Goal: Task Accomplishment & Management: Use online tool/utility

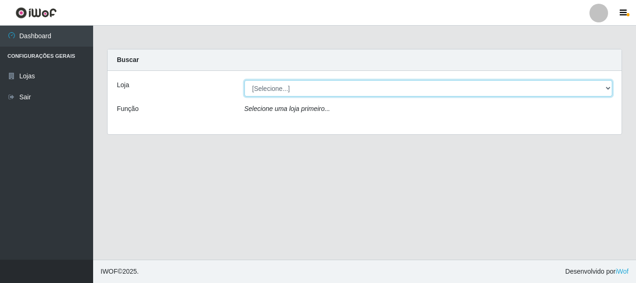
click at [277, 87] on select "[Selecione...] Super Vilton" at bounding box center [429, 88] width 369 height 16
select select "379"
click at [245, 80] on select "[Selecione...] Super Vilton" at bounding box center [429, 88] width 369 height 16
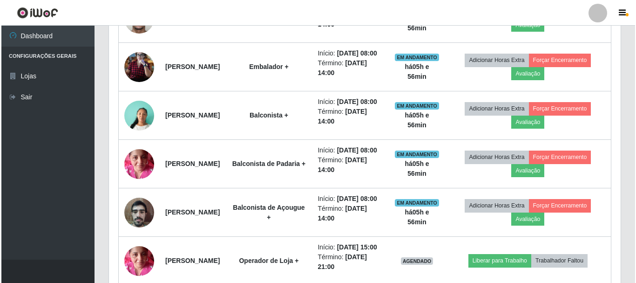
scroll to position [513, 0]
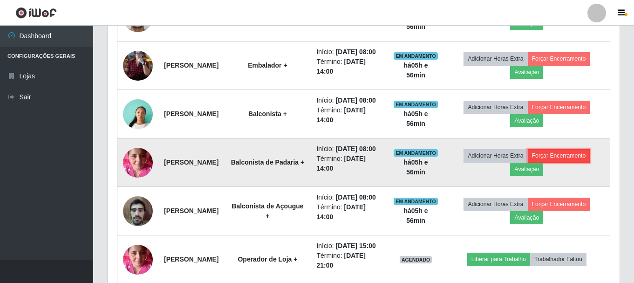
click at [554, 162] on button "Forçar Encerramento" at bounding box center [559, 155] width 62 height 13
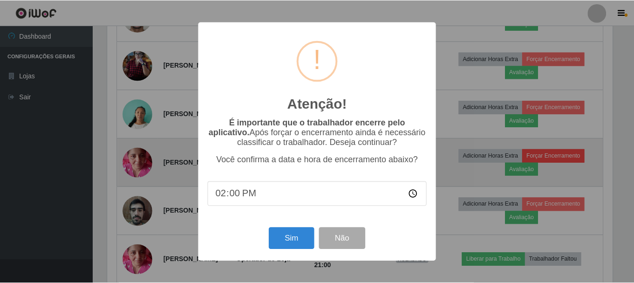
scroll to position [193, 507]
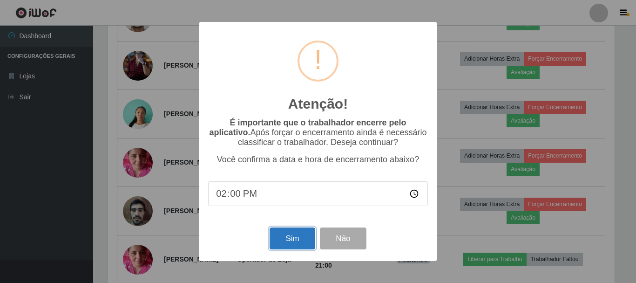
click at [304, 244] on button "Sim" at bounding box center [292, 238] width 45 height 22
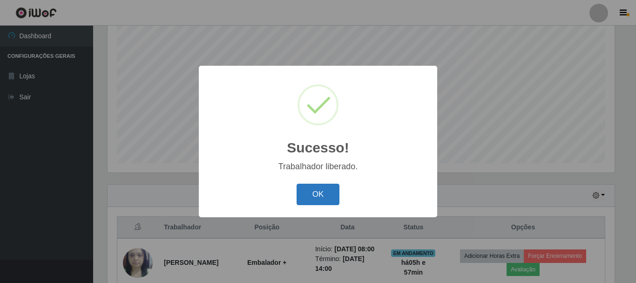
click at [321, 195] on button "OK" at bounding box center [318, 195] width 43 height 22
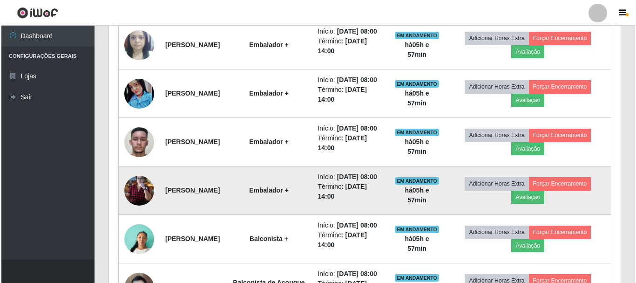
scroll to position [403, 0]
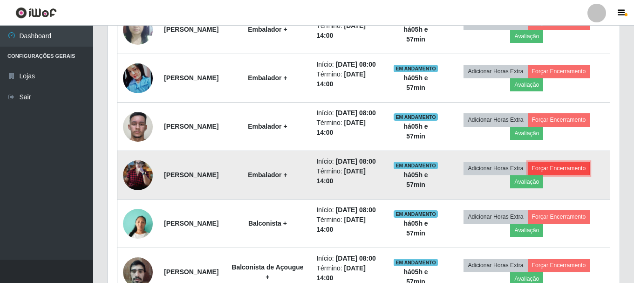
click at [568, 175] on button "Forçar Encerramento" at bounding box center [559, 168] width 62 height 13
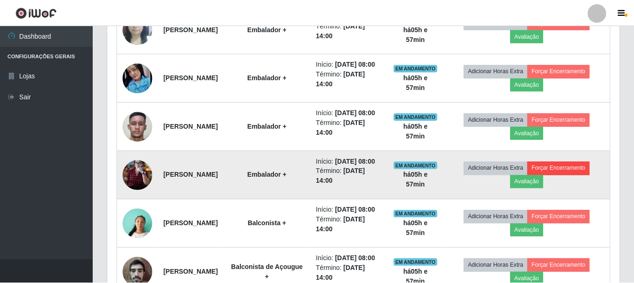
scroll to position [193, 507]
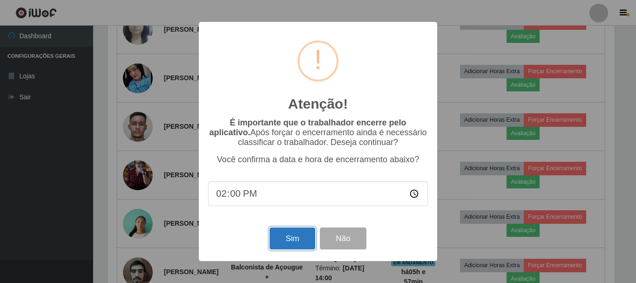
click at [308, 237] on button "Sim" at bounding box center [292, 238] width 45 height 22
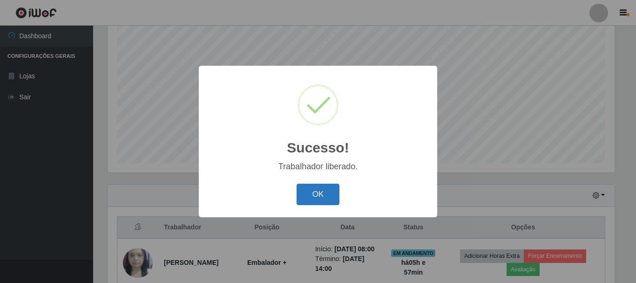
click at [316, 187] on button "OK" at bounding box center [318, 195] width 43 height 22
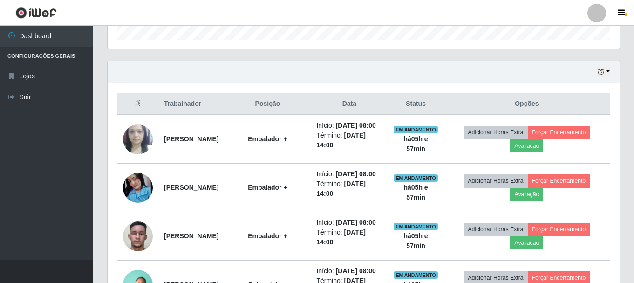
scroll to position [310, 0]
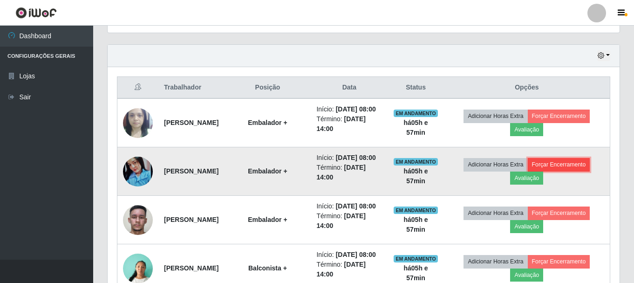
click at [563, 171] on button "Forçar Encerramento" at bounding box center [559, 164] width 62 height 13
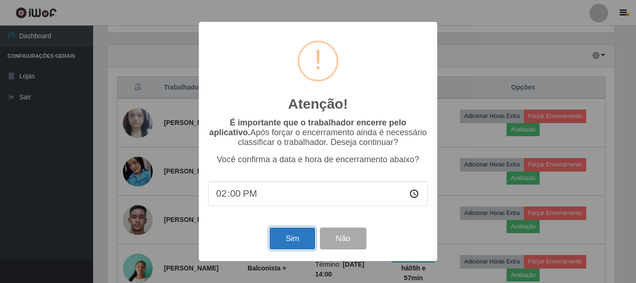
click at [283, 242] on button "Sim" at bounding box center [292, 238] width 45 height 22
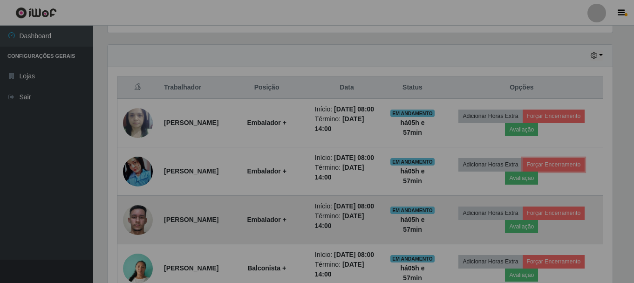
scroll to position [0, 0]
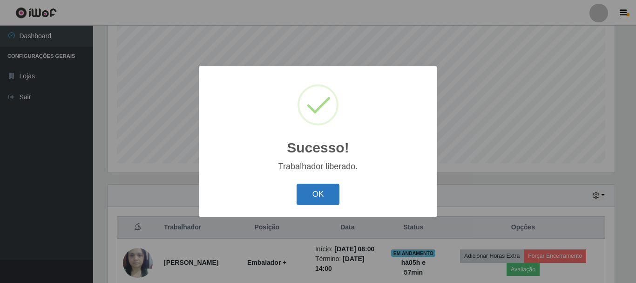
click at [315, 194] on button "OK" at bounding box center [318, 195] width 43 height 22
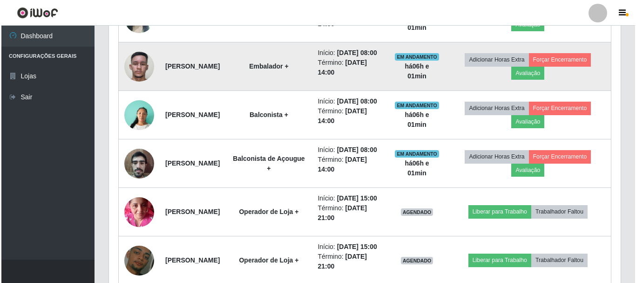
scroll to position [356, 0]
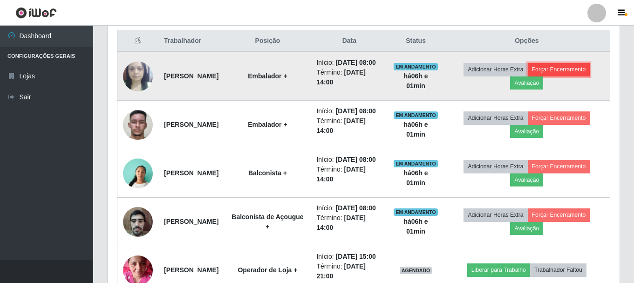
click at [552, 75] on button "Forçar Encerramento" at bounding box center [559, 69] width 62 height 13
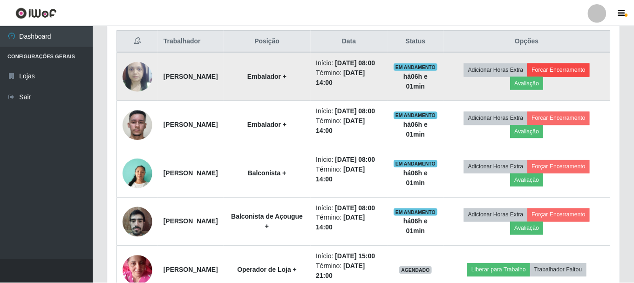
scroll to position [193, 507]
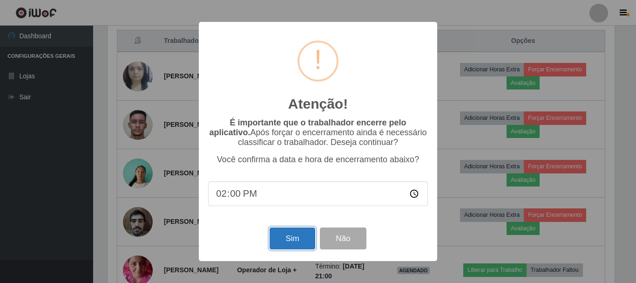
click at [308, 245] on button "Sim" at bounding box center [292, 238] width 45 height 22
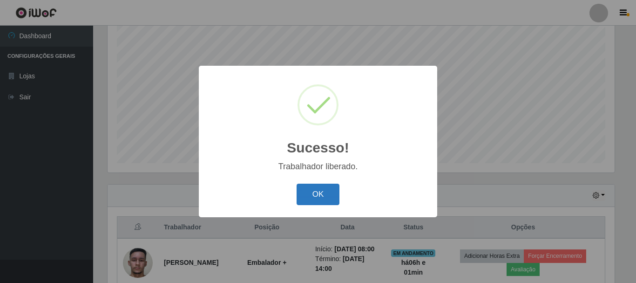
click at [310, 198] on button "OK" at bounding box center [318, 195] width 43 height 22
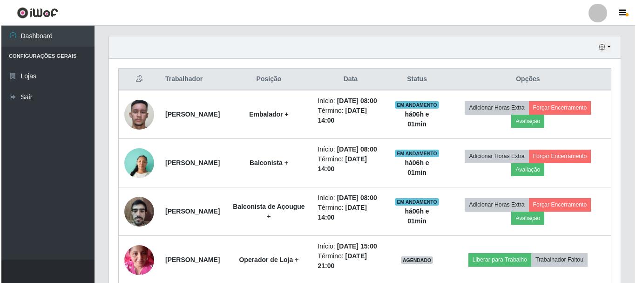
scroll to position [403, 0]
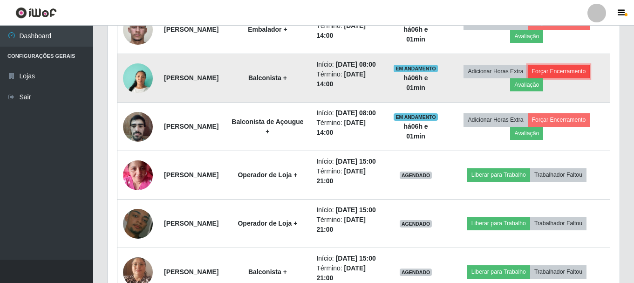
click at [557, 78] on button "Forçar Encerramento" at bounding box center [559, 71] width 62 height 13
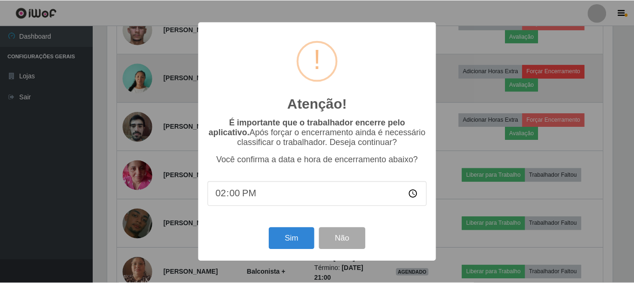
scroll to position [193, 507]
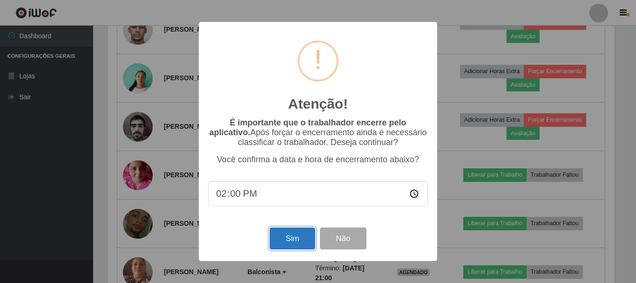
click at [277, 242] on button "Sim" at bounding box center [292, 238] width 45 height 22
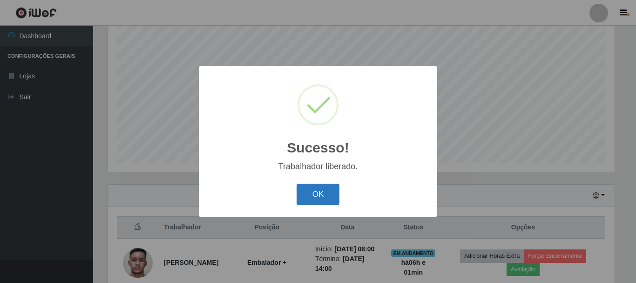
click at [322, 190] on button "OK" at bounding box center [318, 195] width 43 height 22
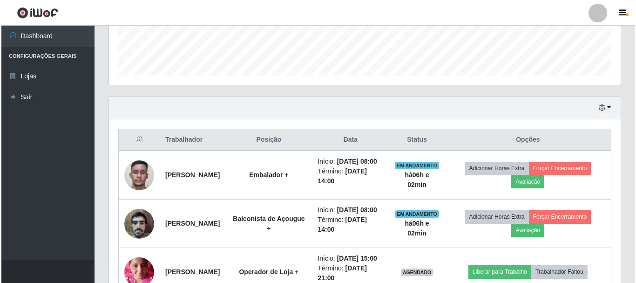
scroll to position [263, 0]
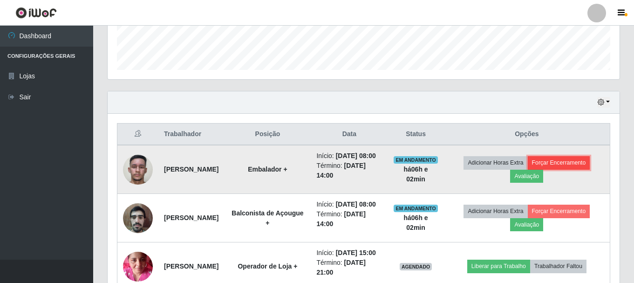
click at [568, 163] on button "Forçar Encerramento" at bounding box center [559, 162] width 62 height 13
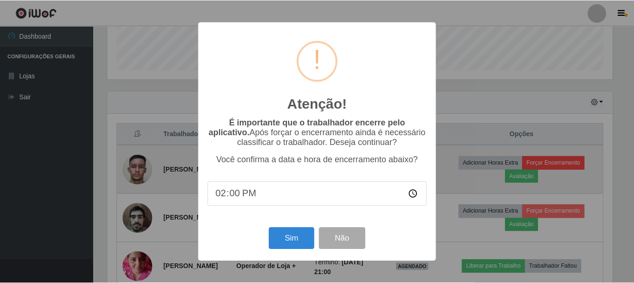
scroll to position [193, 507]
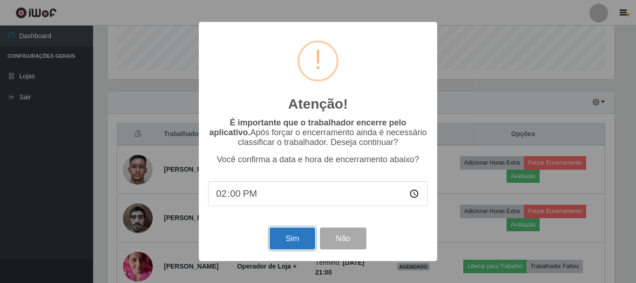
click at [291, 239] on button "Sim" at bounding box center [292, 238] width 45 height 22
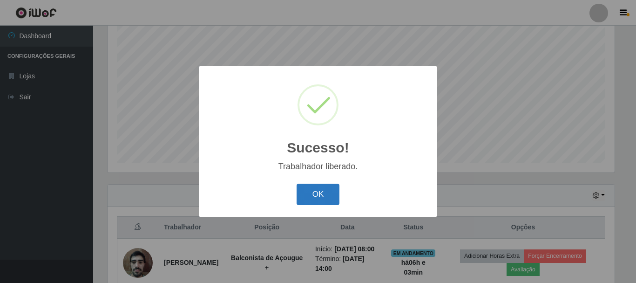
click at [308, 188] on button "OK" at bounding box center [318, 195] width 43 height 22
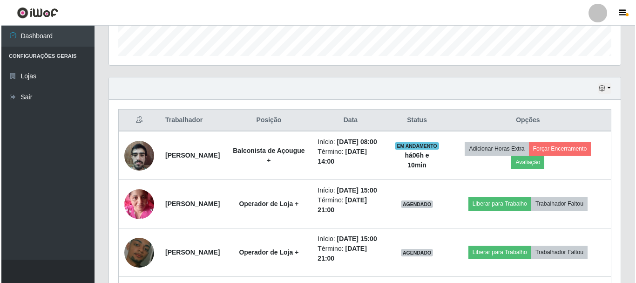
scroll to position [263, 0]
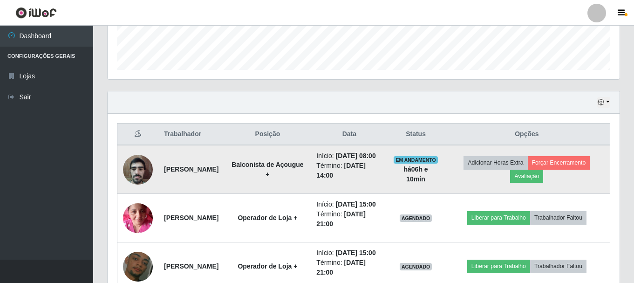
click at [569, 174] on td "Adicionar Horas Extra Forçar Encerramento Avaliação" at bounding box center [527, 169] width 166 height 49
click at [569, 169] on button "Forçar Encerramento" at bounding box center [559, 162] width 62 height 13
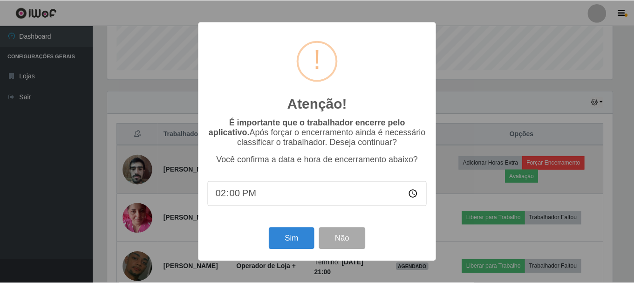
scroll to position [193, 507]
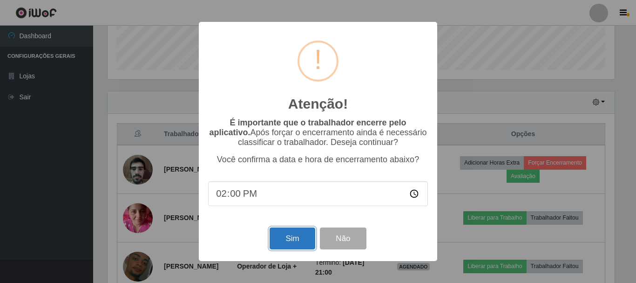
click at [293, 239] on button "Sim" at bounding box center [292, 238] width 45 height 22
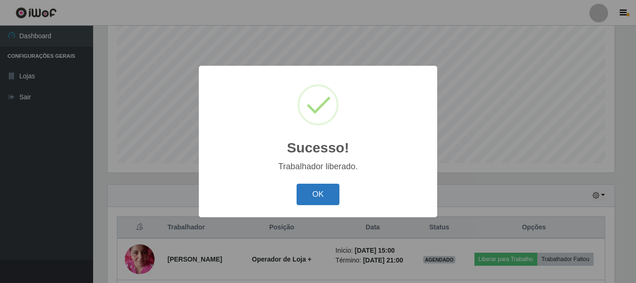
click at [331, 189] on button "OK" at bounding box center [318, 195] width 43 height 22
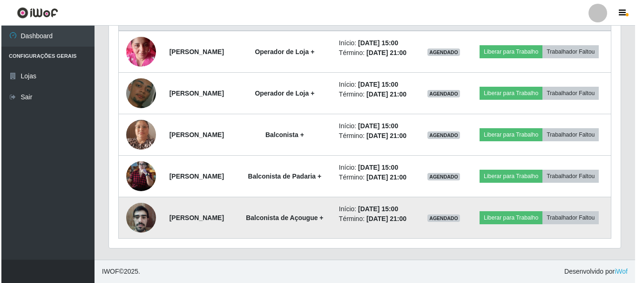
scroll to position [366, 0]
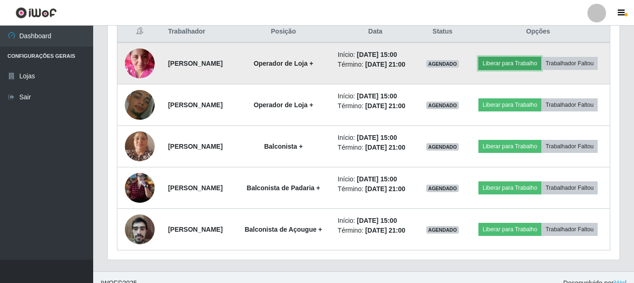
click at [535, 63] on button "Liberar para Trabalho" at bounding box center [510, 63] width 63 height 13
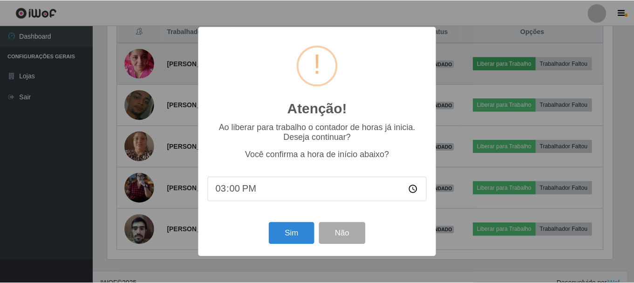
scroll to position [193, 507]
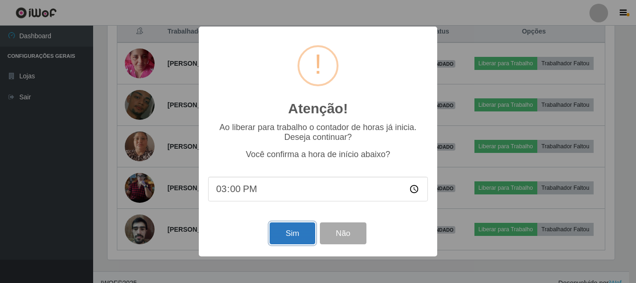
click at [294, 241] on button "Sim" at bounding box center [292, 233] width 45 height 22
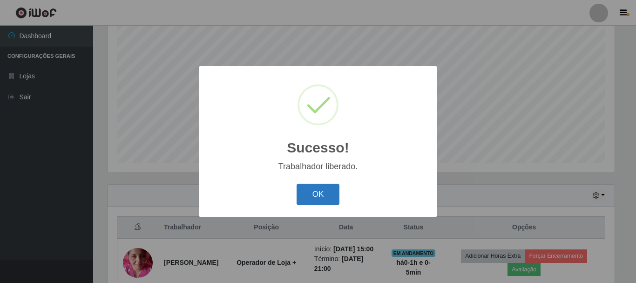
click at [332, 195] on button "OK" at bounding box center [318, 195] width 43 height 22
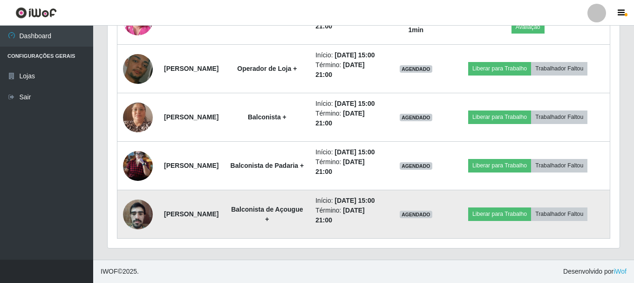
scroll to position [415, 0]
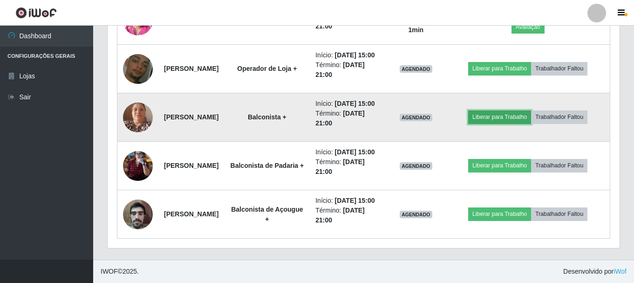
click at [499, 123] on button "Liberar para Trabalho" at bounding box center [499, 116] width 63 height 13
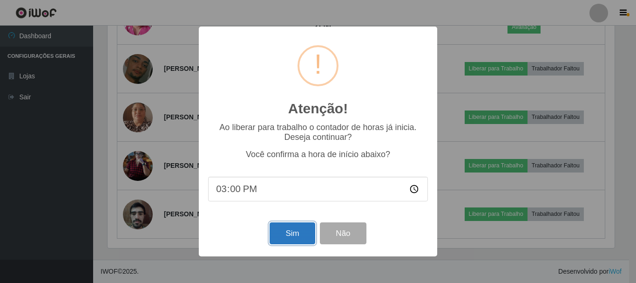
click at [296, 234] on button "Sim" at bounding box center [292, 233] width 45 height 22
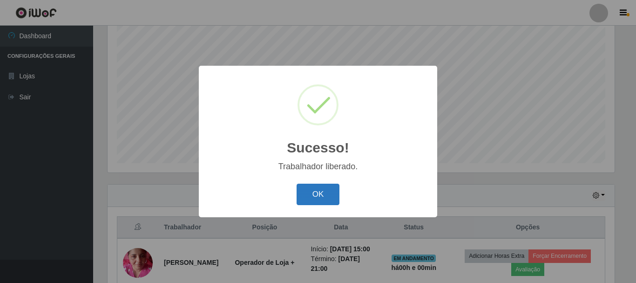
click at [310, 196] on button "OK" at bounding box center [318, 195] width 43 height 22
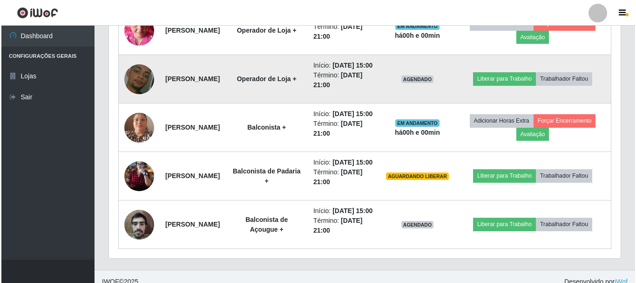
scroll to position [403, 0]
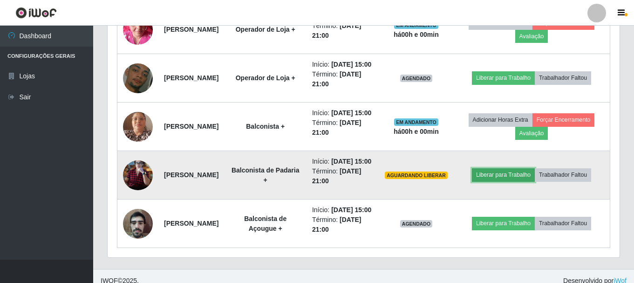
click at [522, 181] on button "Liberar para Trabalho" at bounding box center [503, 174] width 63 height 13
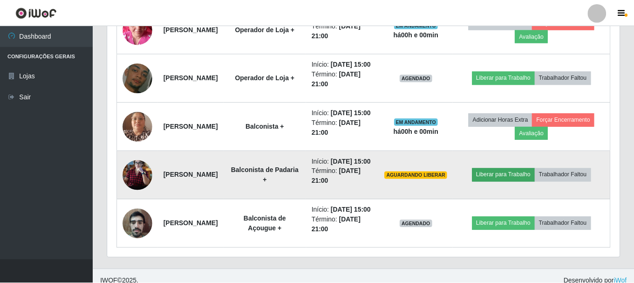
scroll to position [193, 507]
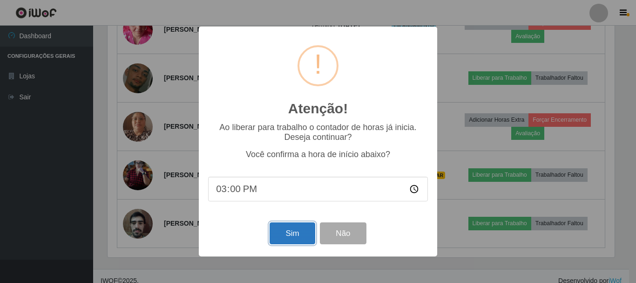
click at [294, 235] on button "Sim" at bounding box center [292, 233] width 45 height 22
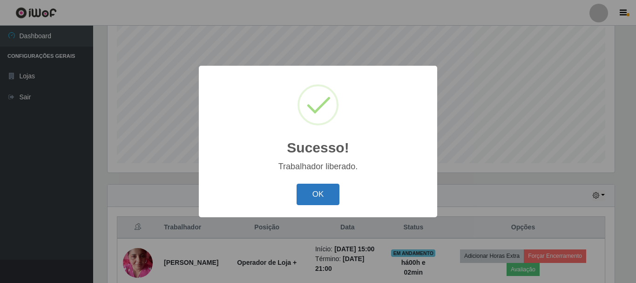
click at [326, 197] on button "OK" at bounding box center [318, 195] width 43 height 22
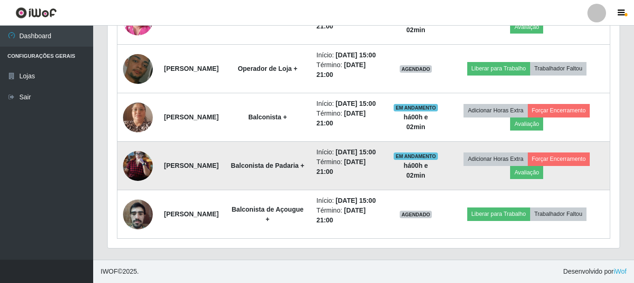
scroll to position [450, 0]
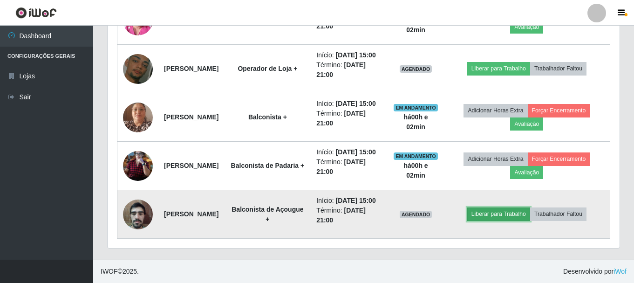
click at [517, 220] on button "Liberar para Trabalho" at bounding box center [498, 213] width 63 height 13
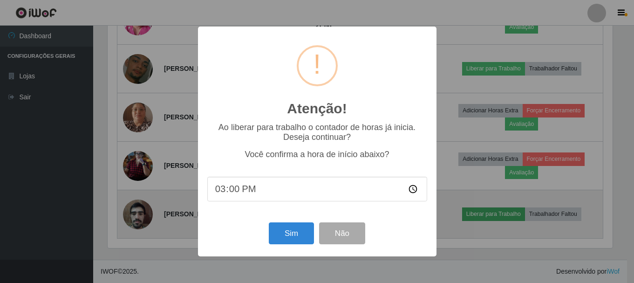
scroll to position [193, 507]
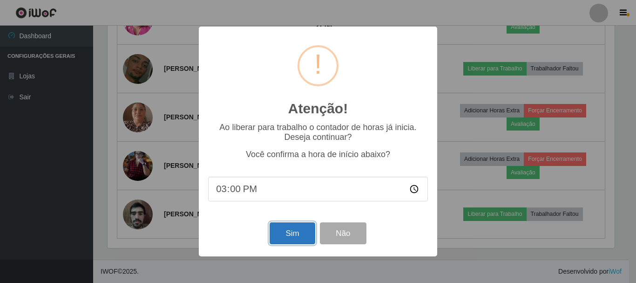
click at [300, 237] on button "Sim" at bounding box center [292, 233] width 45 height 22
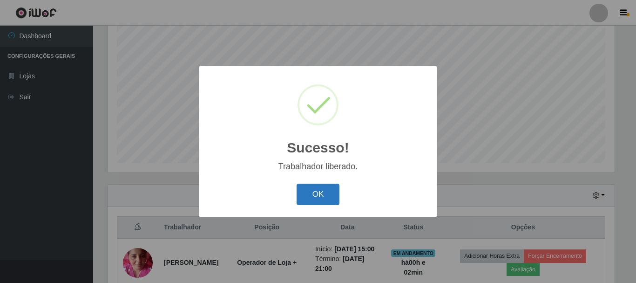
click at [321, 196] on button "OK" at bounding box center [318, 195] width 43 height 22
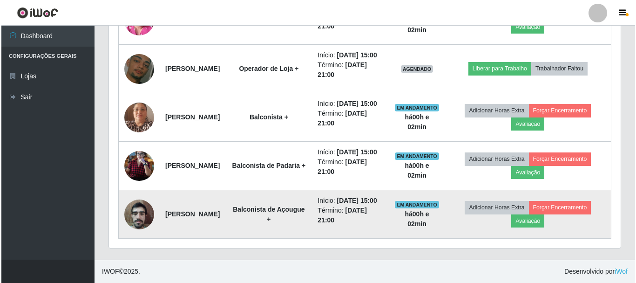
scroll to position [415, 0]
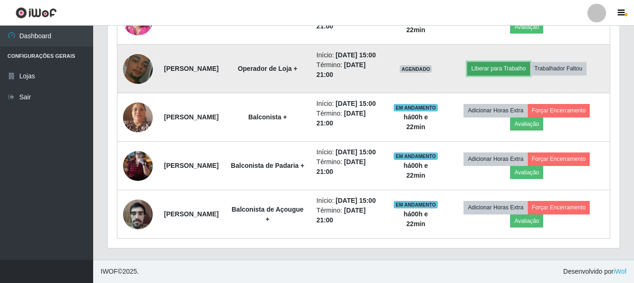
click at [500, 75] on button "Liberar para Trabalho" at bounding box center [498, 68] width 63 height 13
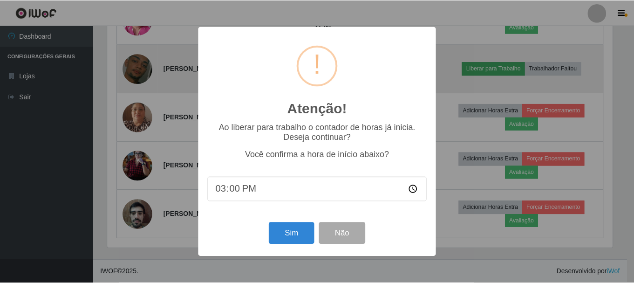
scroll to position [193, 507]
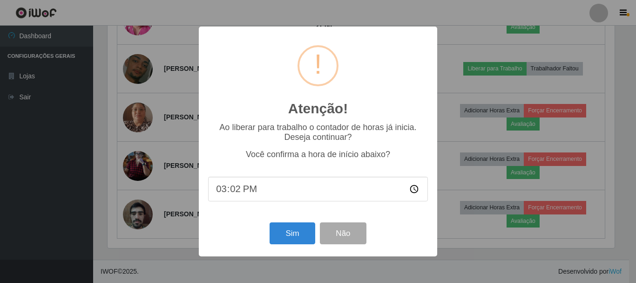
type input "15:22"
click at [280, 224] on button "Sim" at bounding box center [292, 233] width 45 height 22
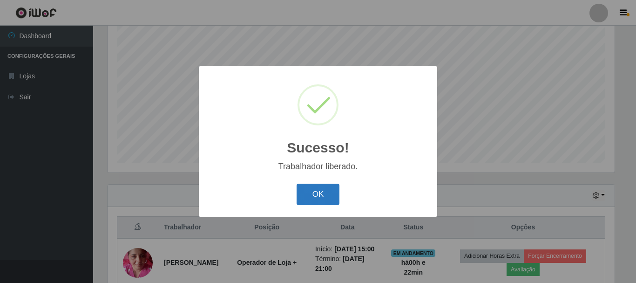
click at [301, 204] on button "OK" at bounding box center [318, 195] width 43 height 22
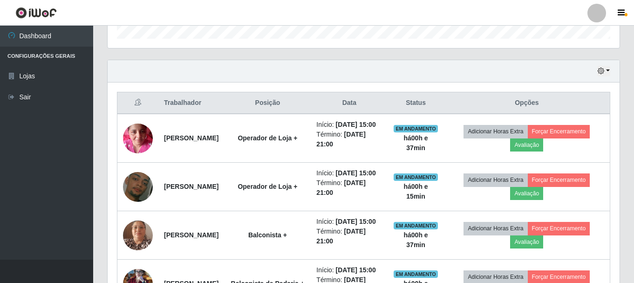
scroll to position [321, 0]
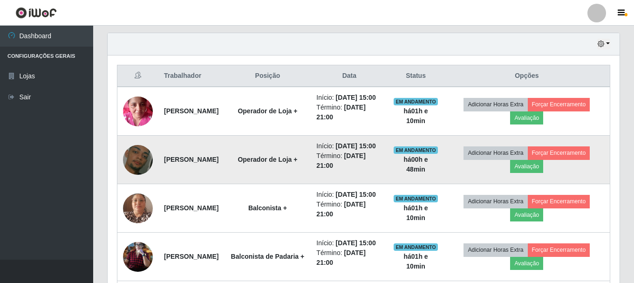
click at [384, 184] on td "Início: 21/09/2025, 15:00 Término: 21/09/2025, 21:00" at bounding box center [349, 160] width 77 height 48
